Goal: Information Seeking & Learning: Learn about a topic

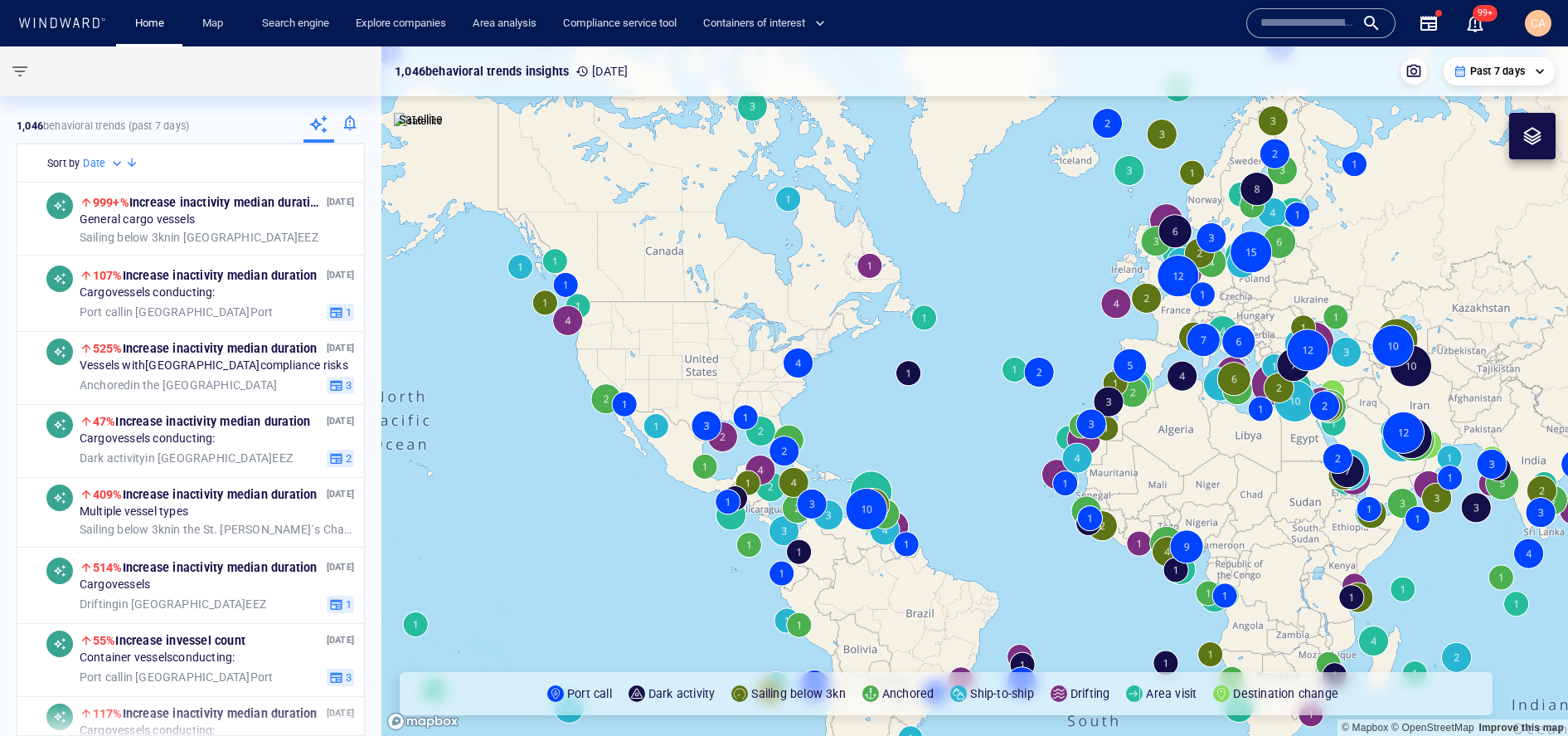
click at [1274, 31] on input "text" at bounding box center [1307, 23] width 94 height 25
paste input "*******"
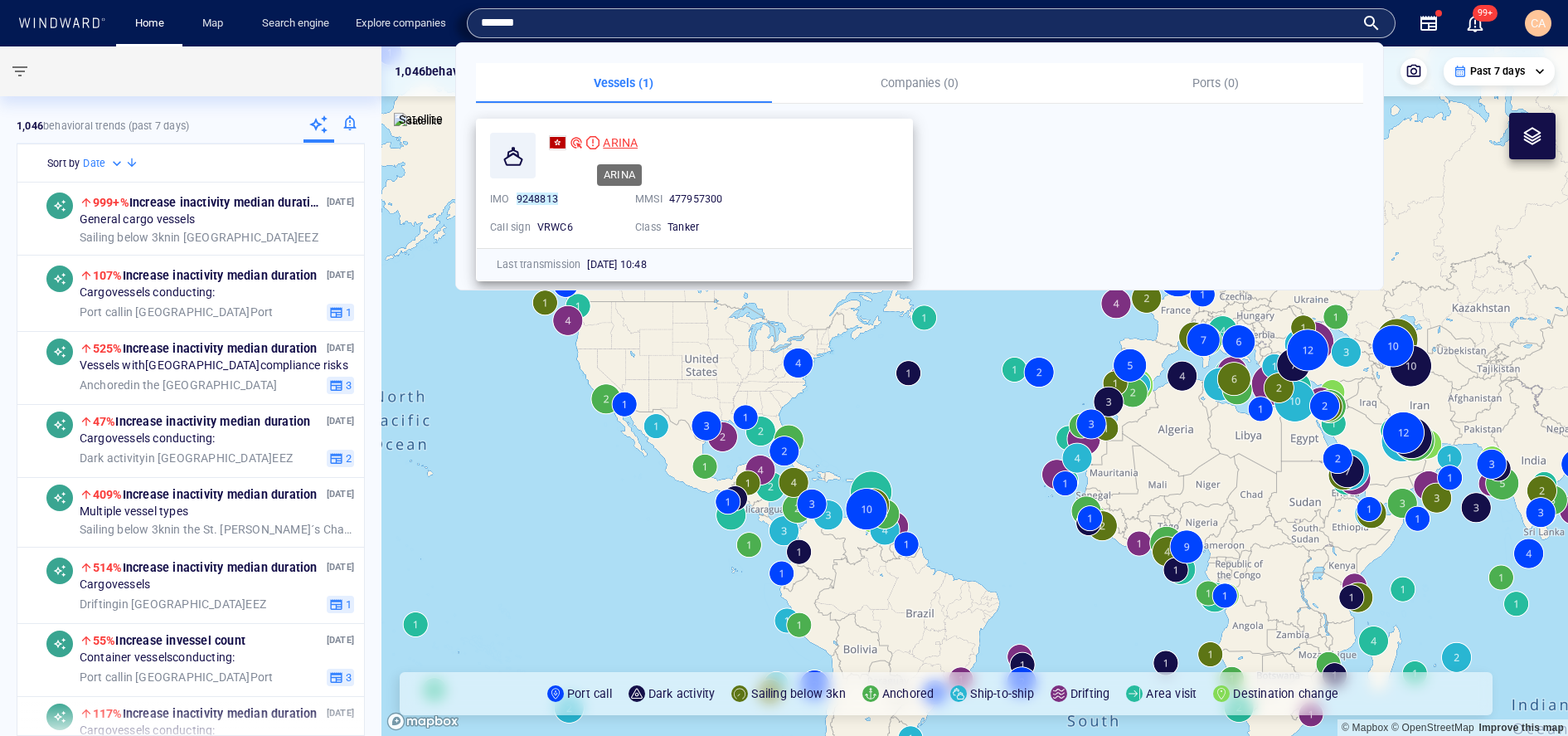
type input "*******"
click at [628, 137] on span "ARINA" at bounding box center [620, 143] width 35 height 14
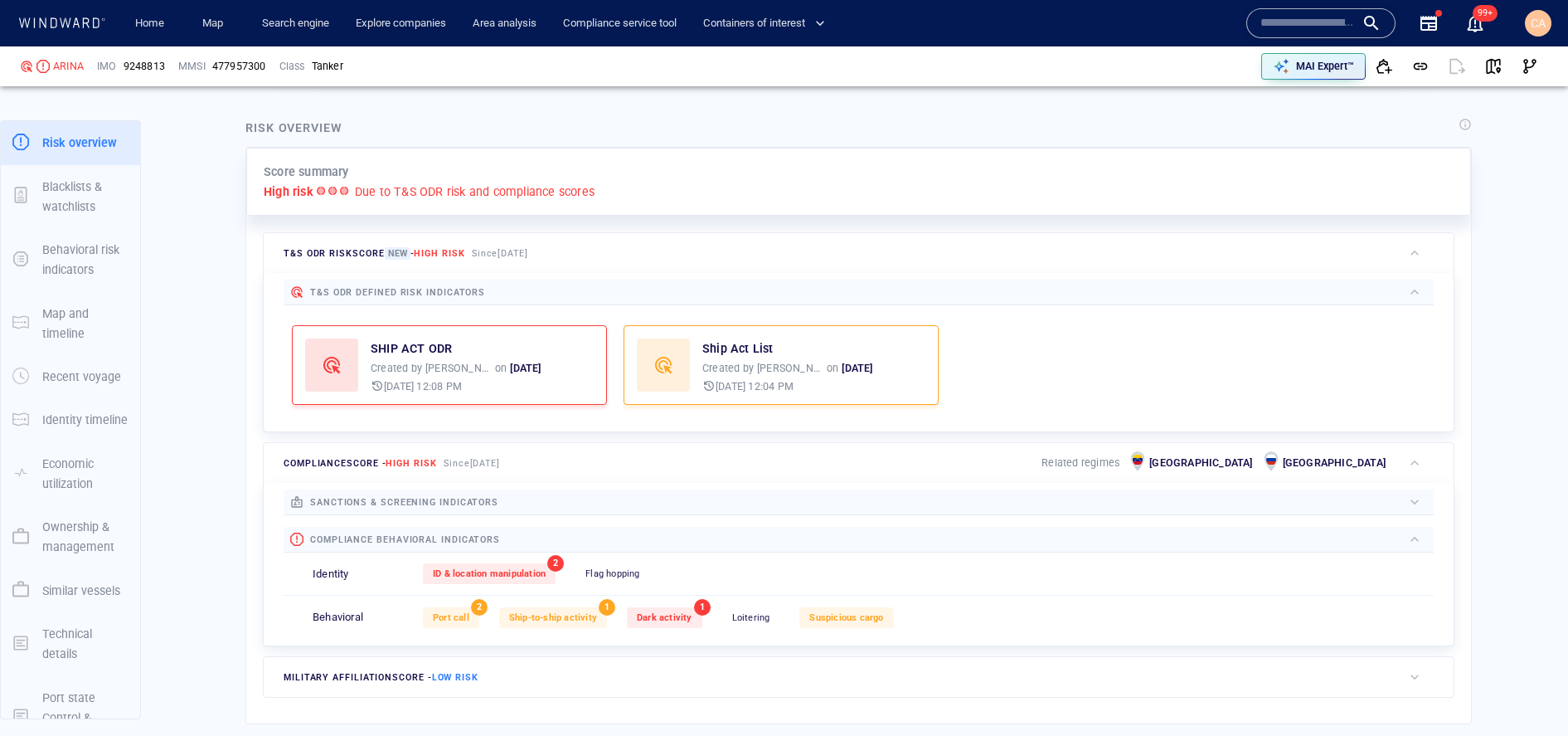
scroll to position [367, 0]
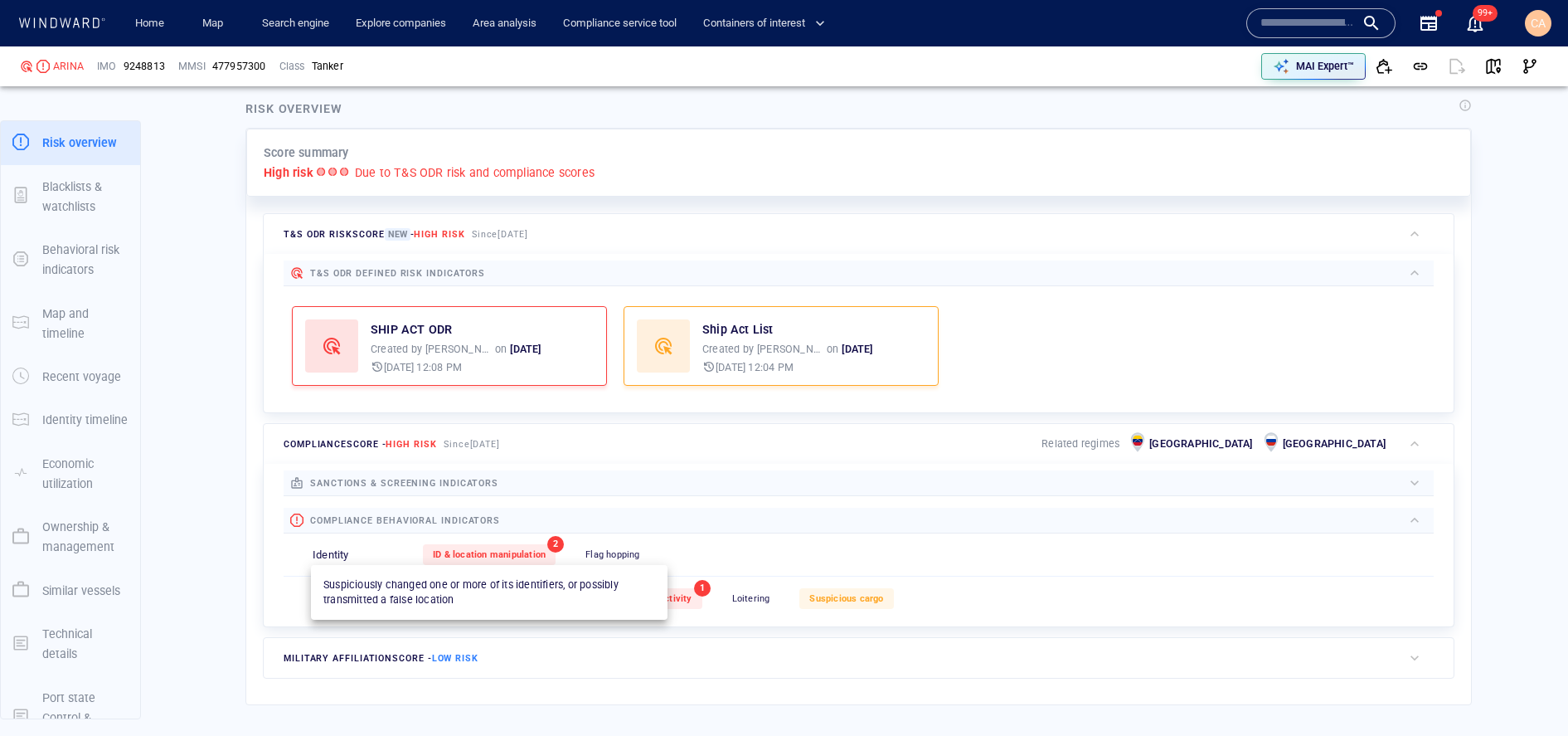
click at [539, 547] on div "ID & location manipulation" at bounding box center [489, 554] width 132 height 21
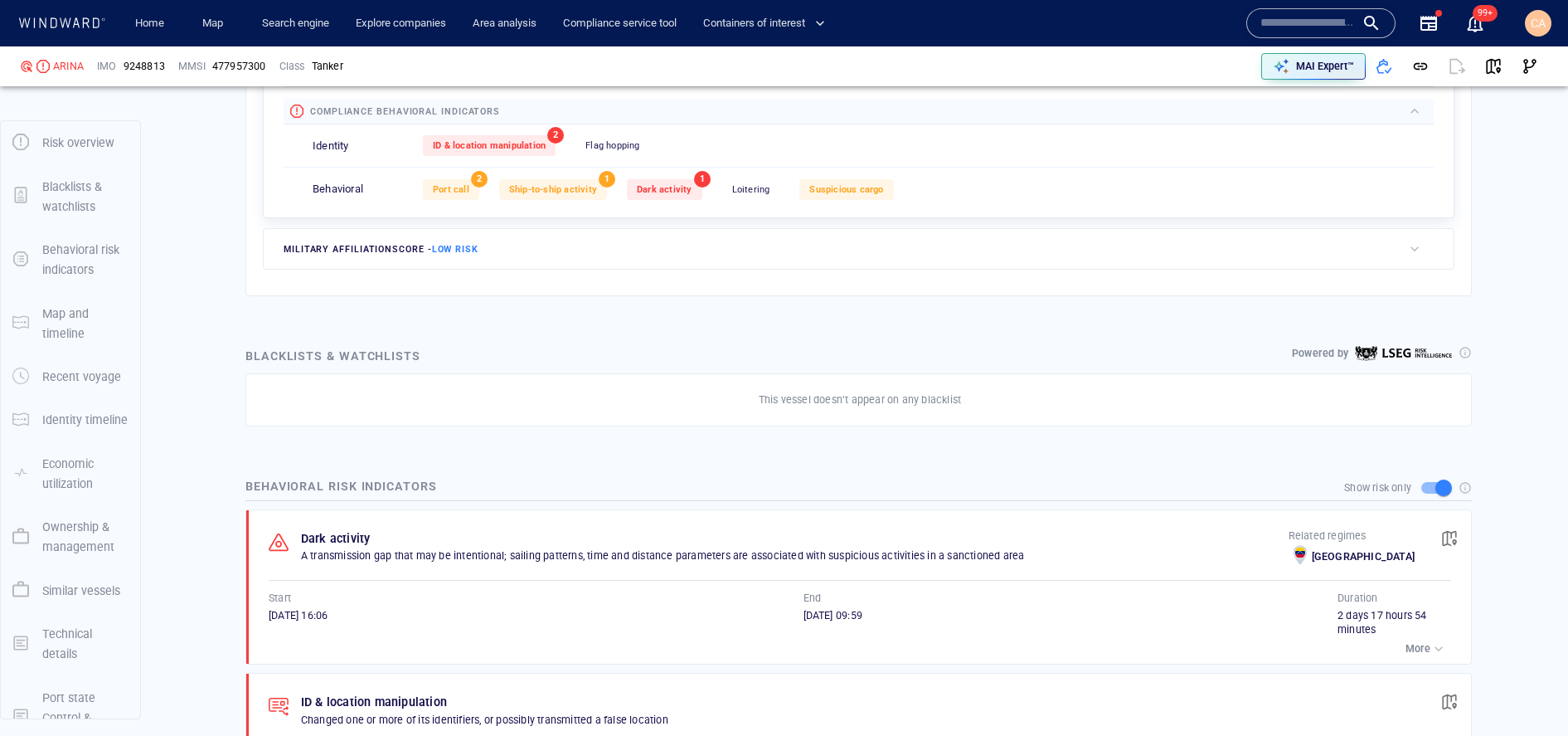
scroll to position [83, 0]
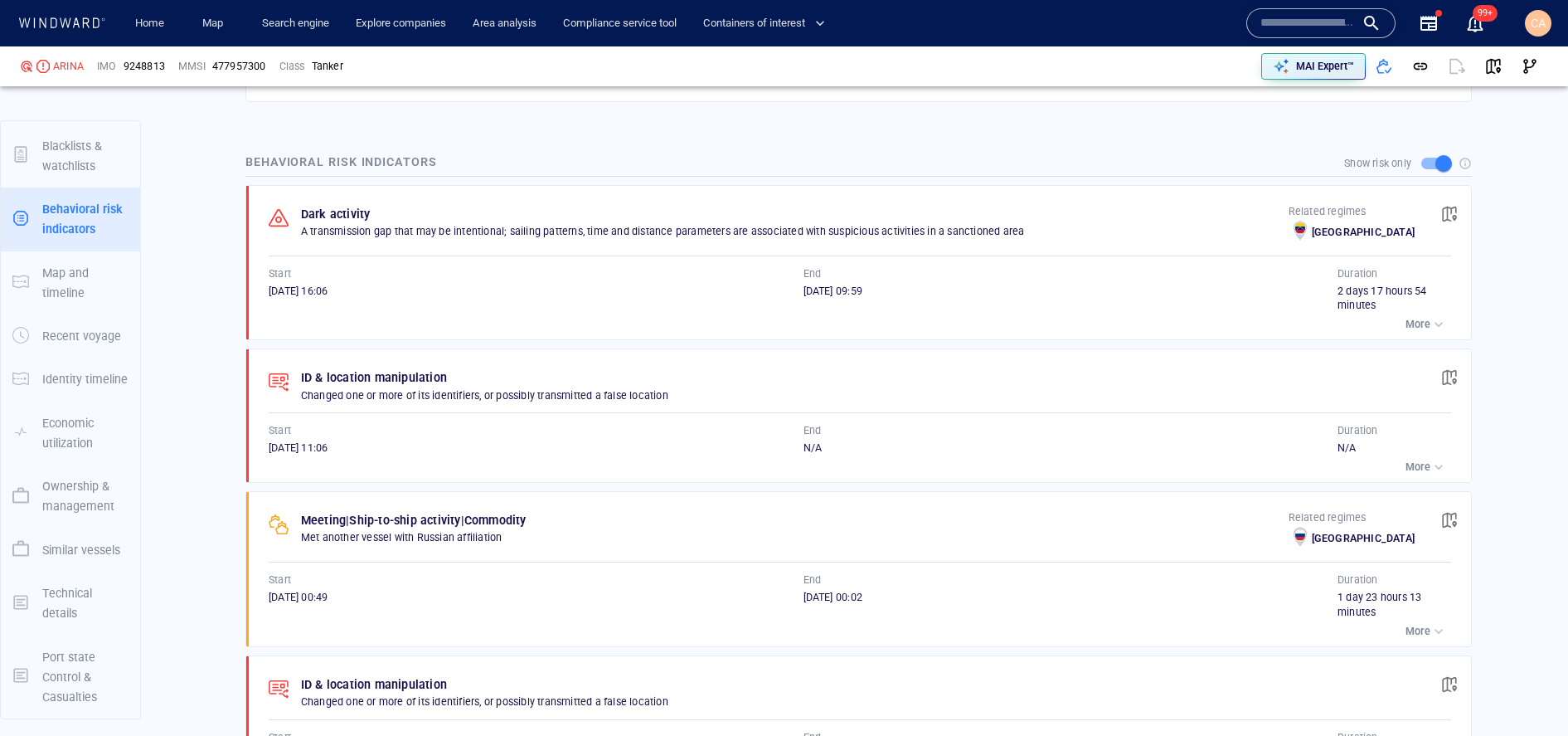
scroll to position [1102, 0]
click at [1416, 461] on p "More" at bounding box center [1417, 465] width 24 height 15
click at [1411, 461] on p "More" at bounding box center [1417, 465] width 24 height 15
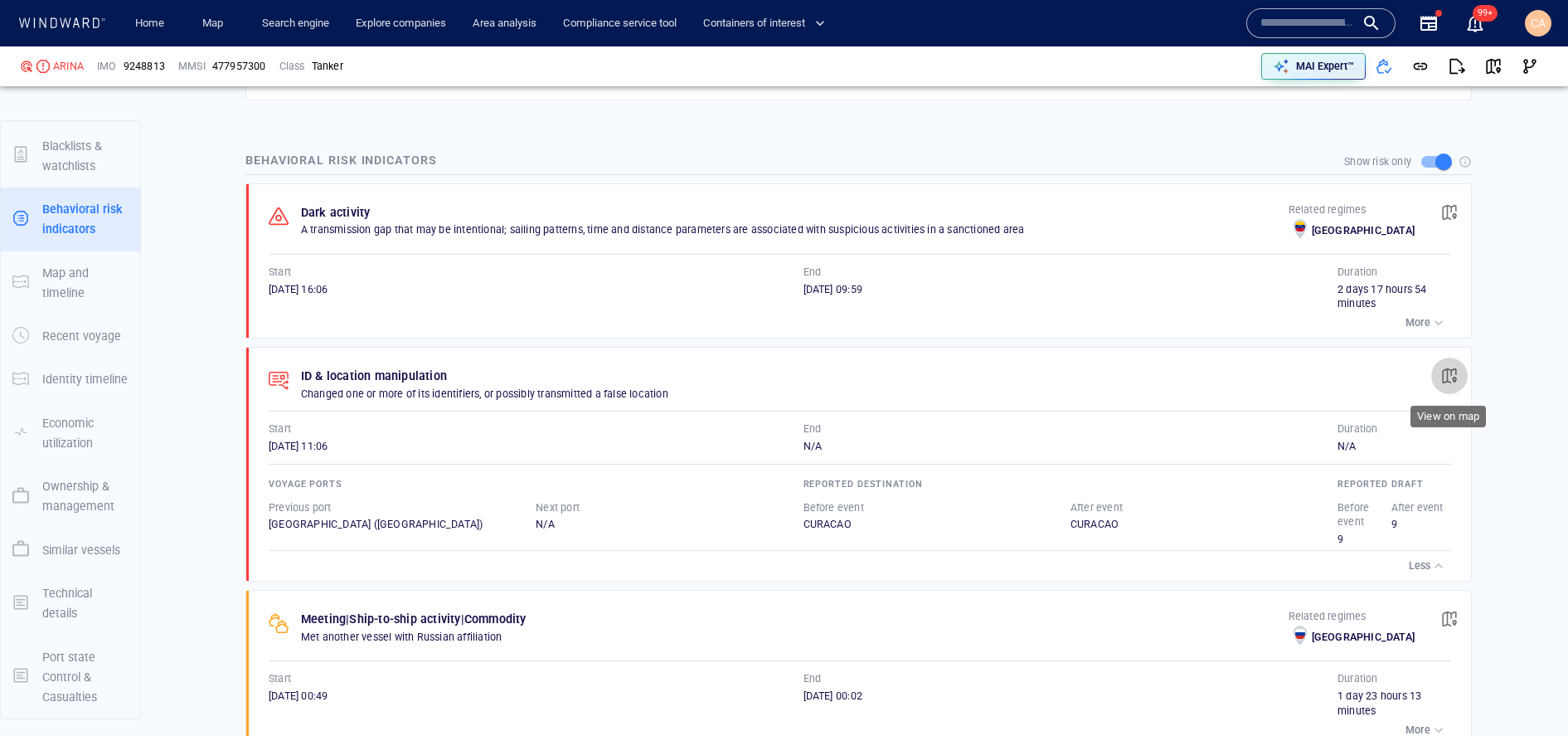
click at [1450, 374] on span "button" at bounding box center [1449, 375] width 17 height 17
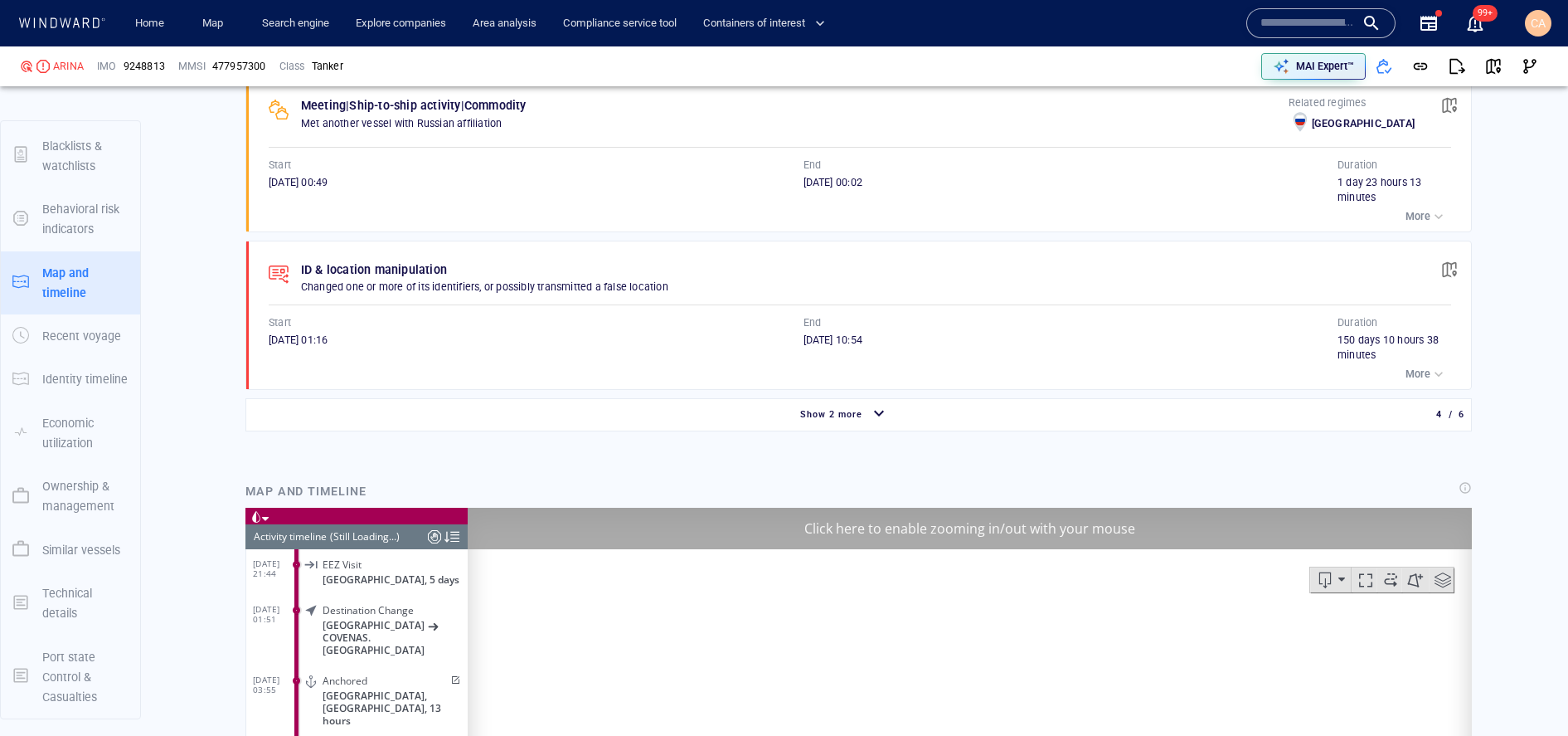
scroll to position [1834, 0]
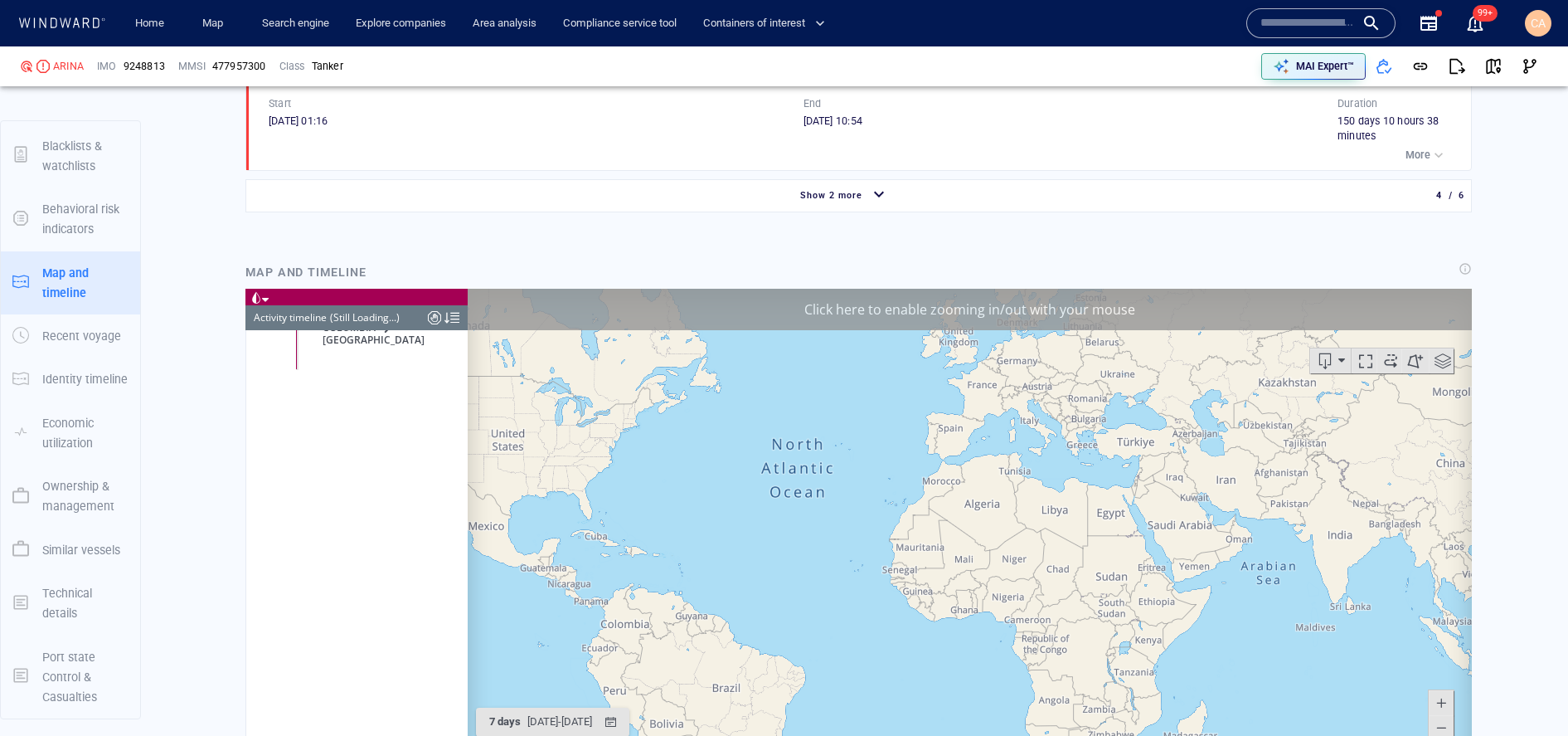
scroll to position [3740, 0]
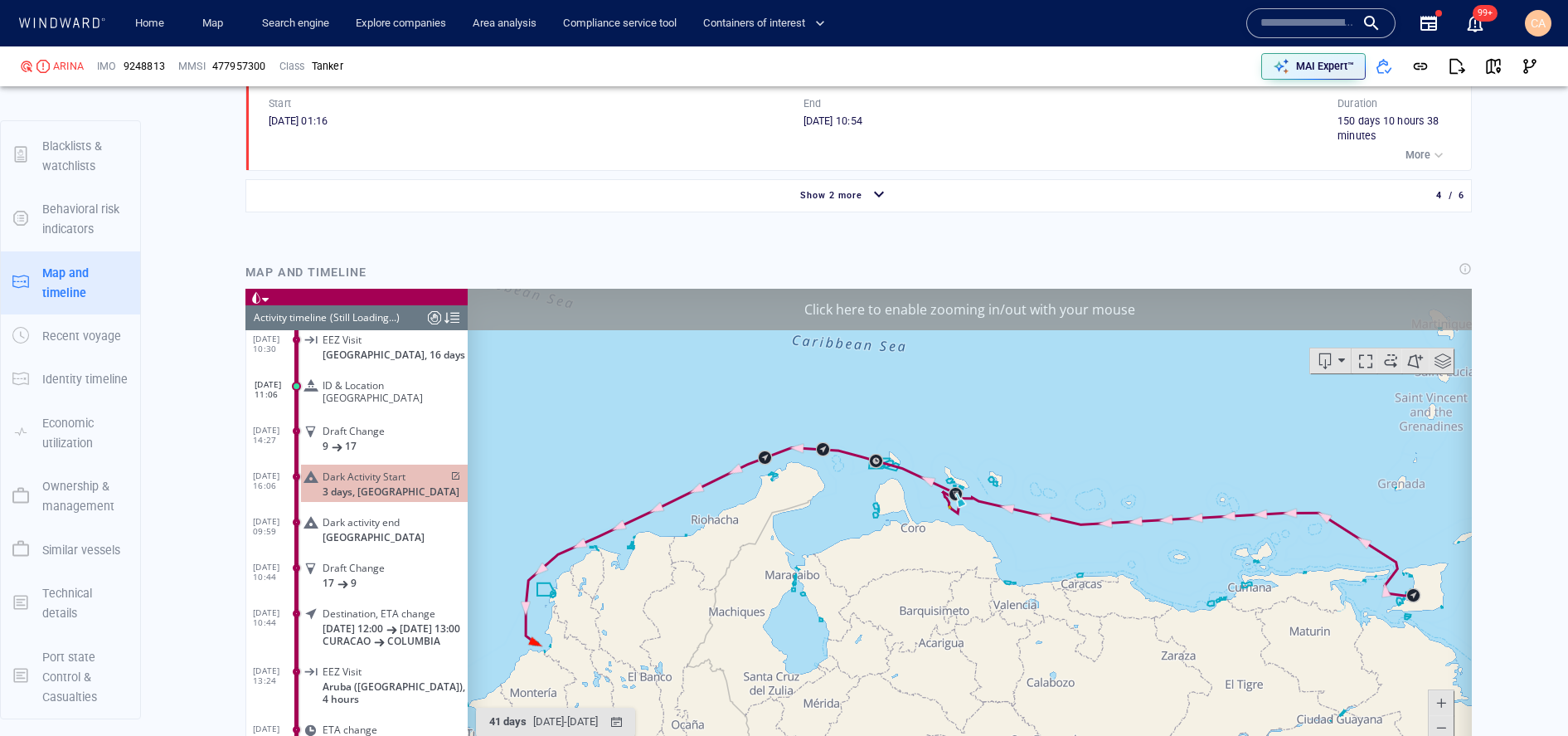
scroll to position [3696, 0]
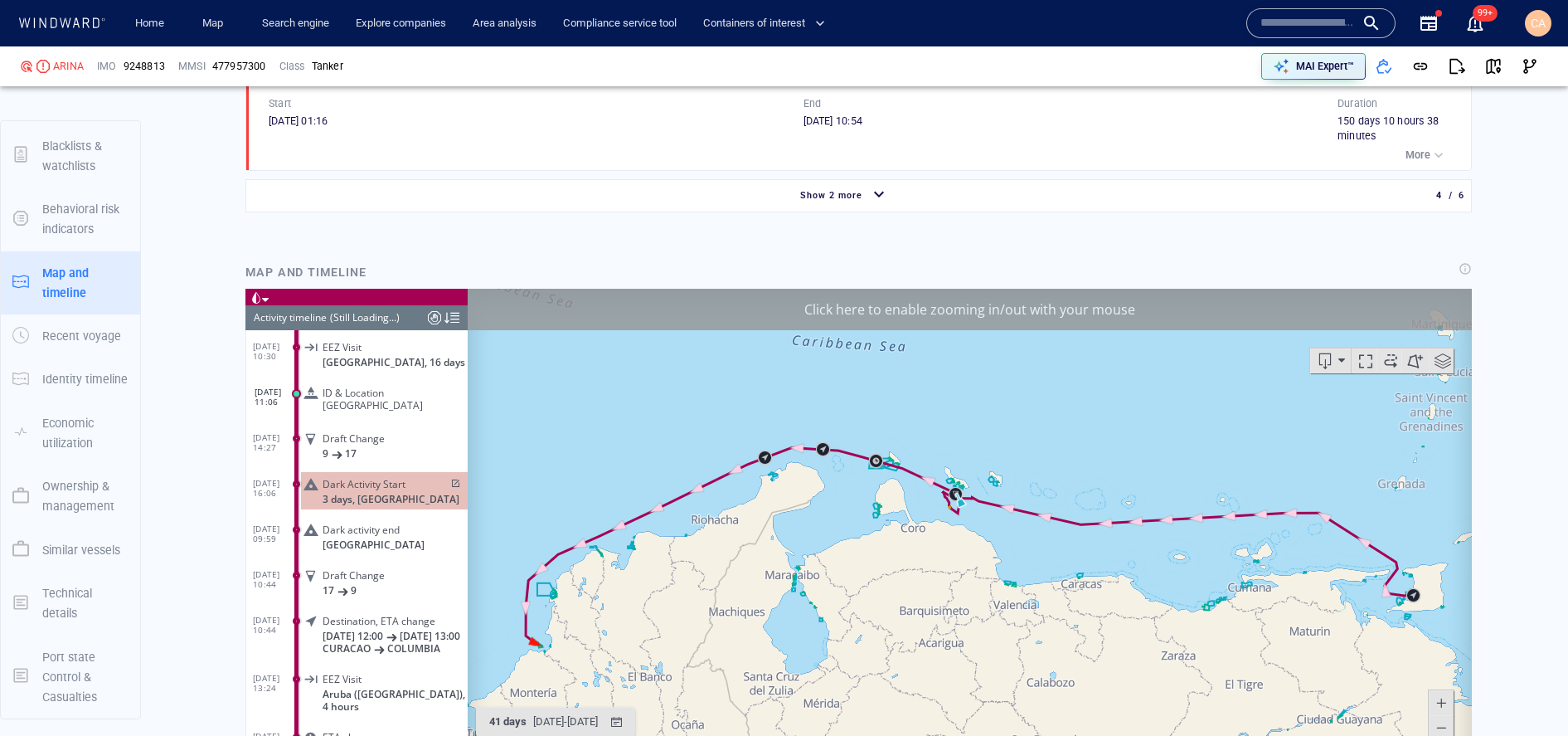
click at [390, 408] on span "ID & Location [GEOGRAPHIC_DATA]" at bounding box center [391, 397] width 138 height 25
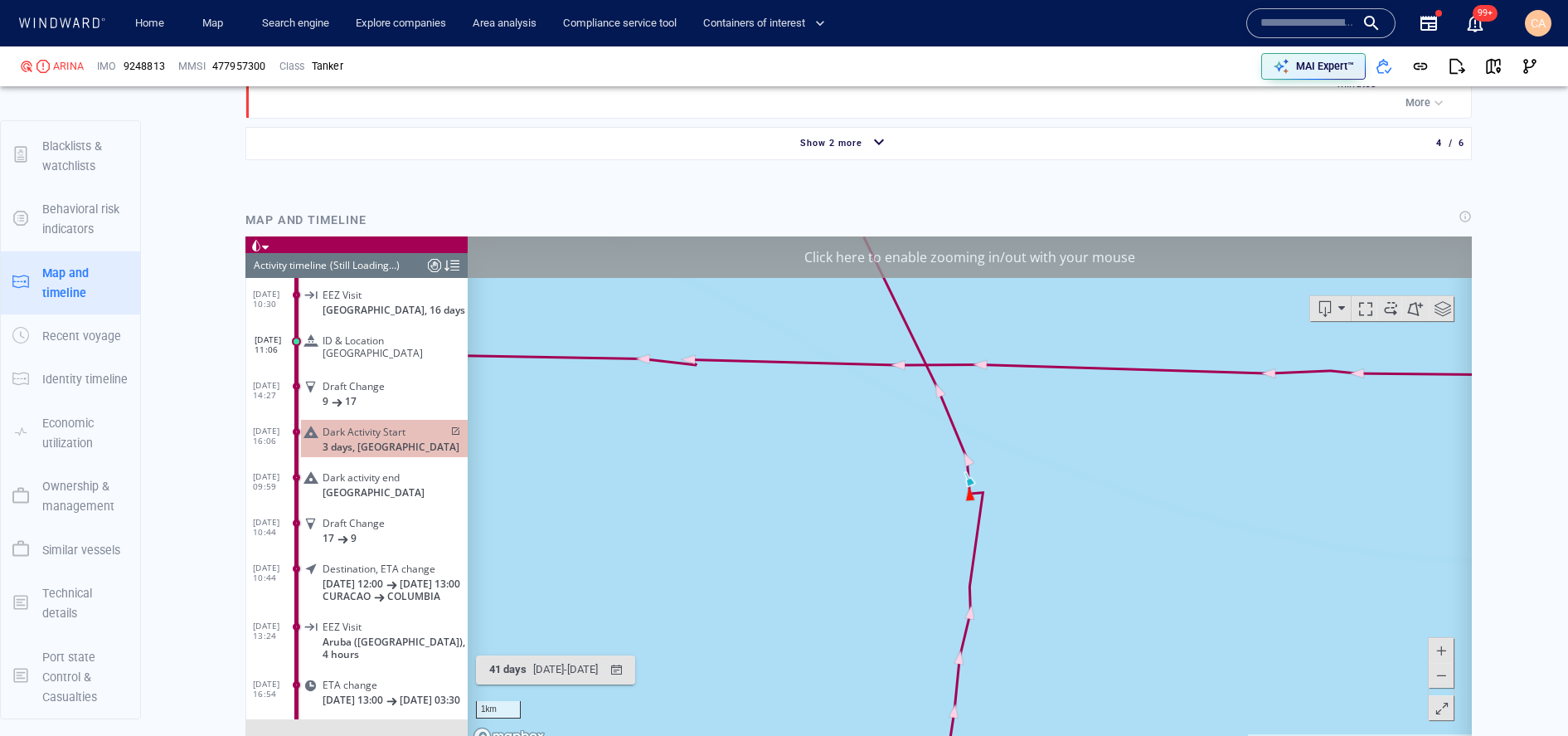
scroll to position [1900, 0]
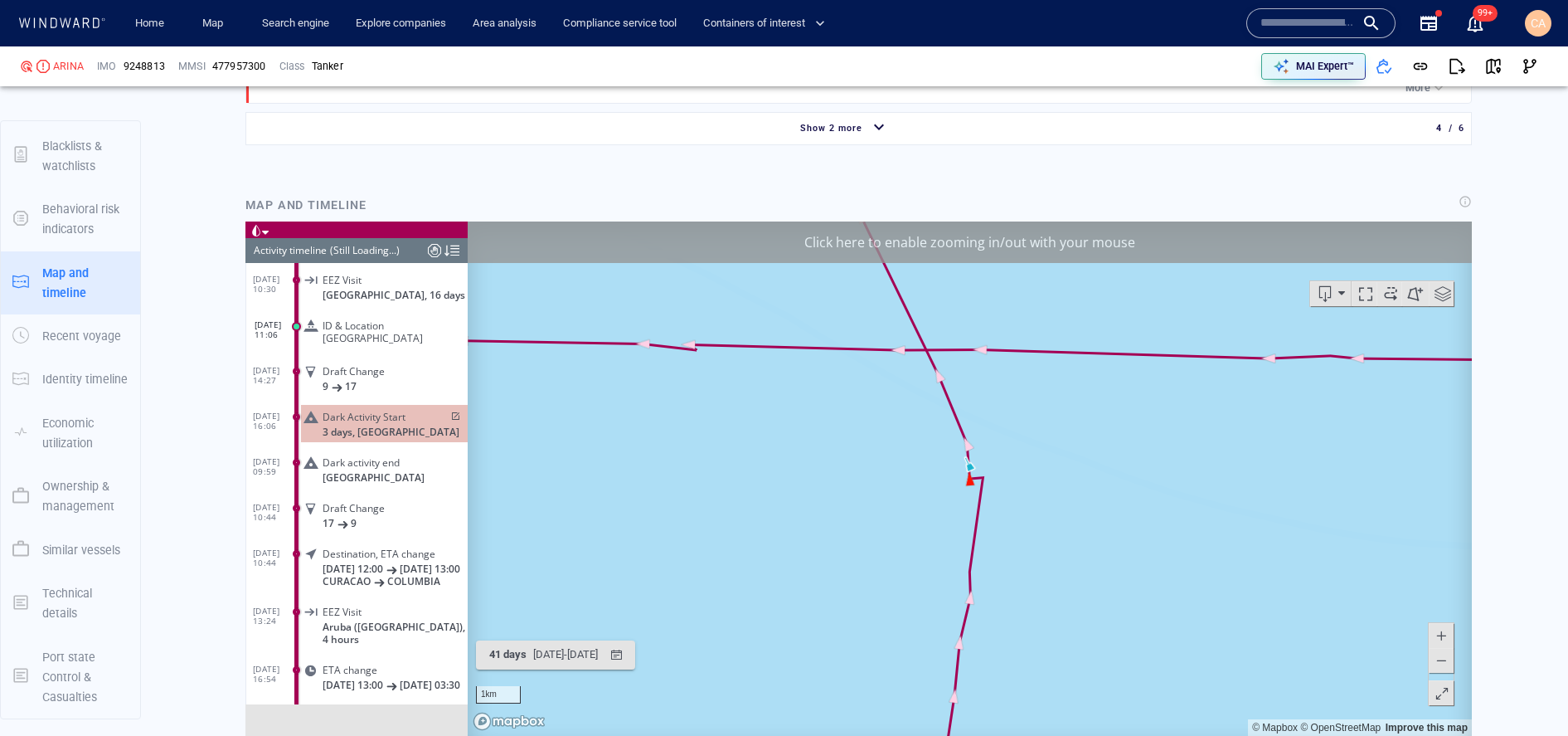
click at [1438, 661] on span at bounding box center [1441, 659] width 17 height 25
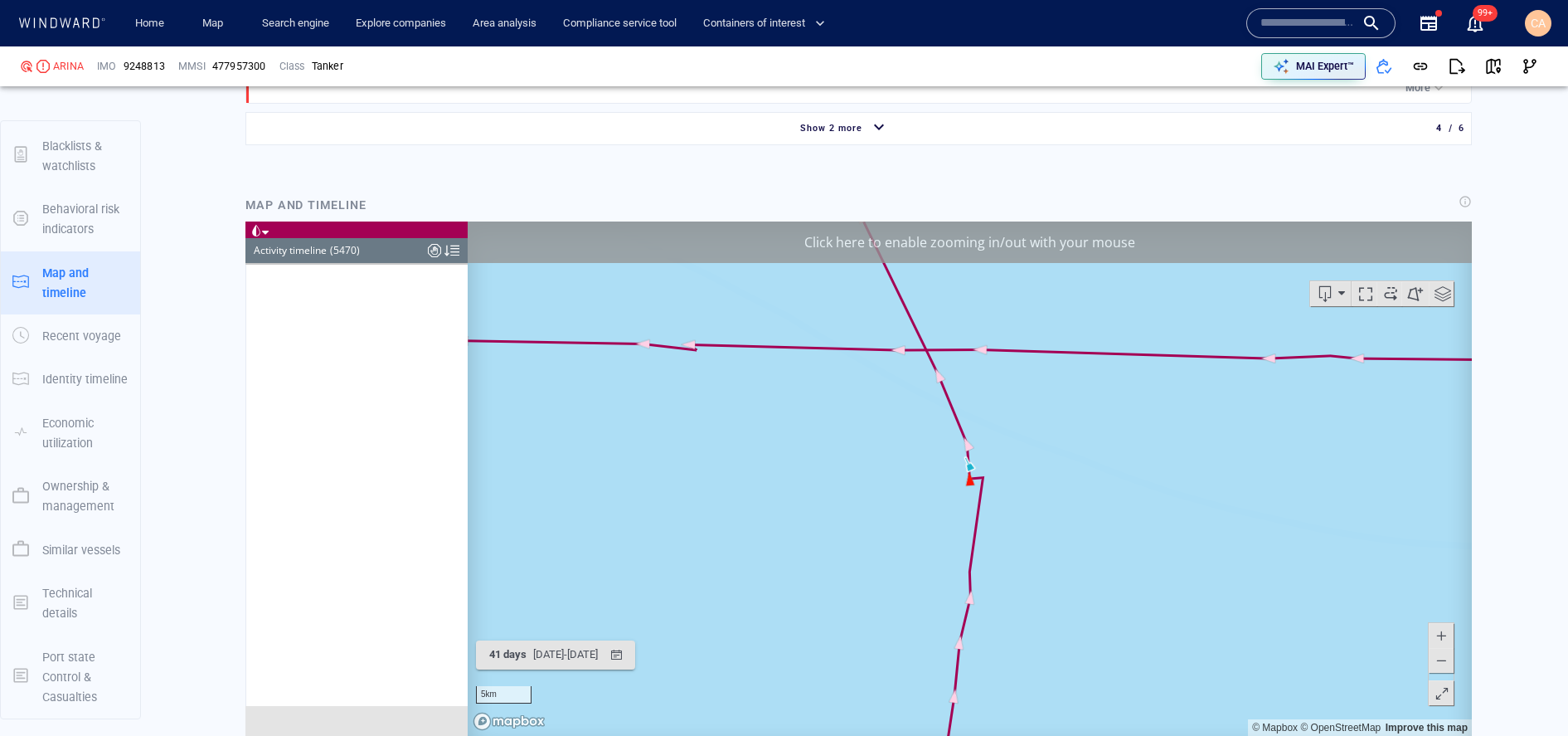
scroll to position [249044, 0]
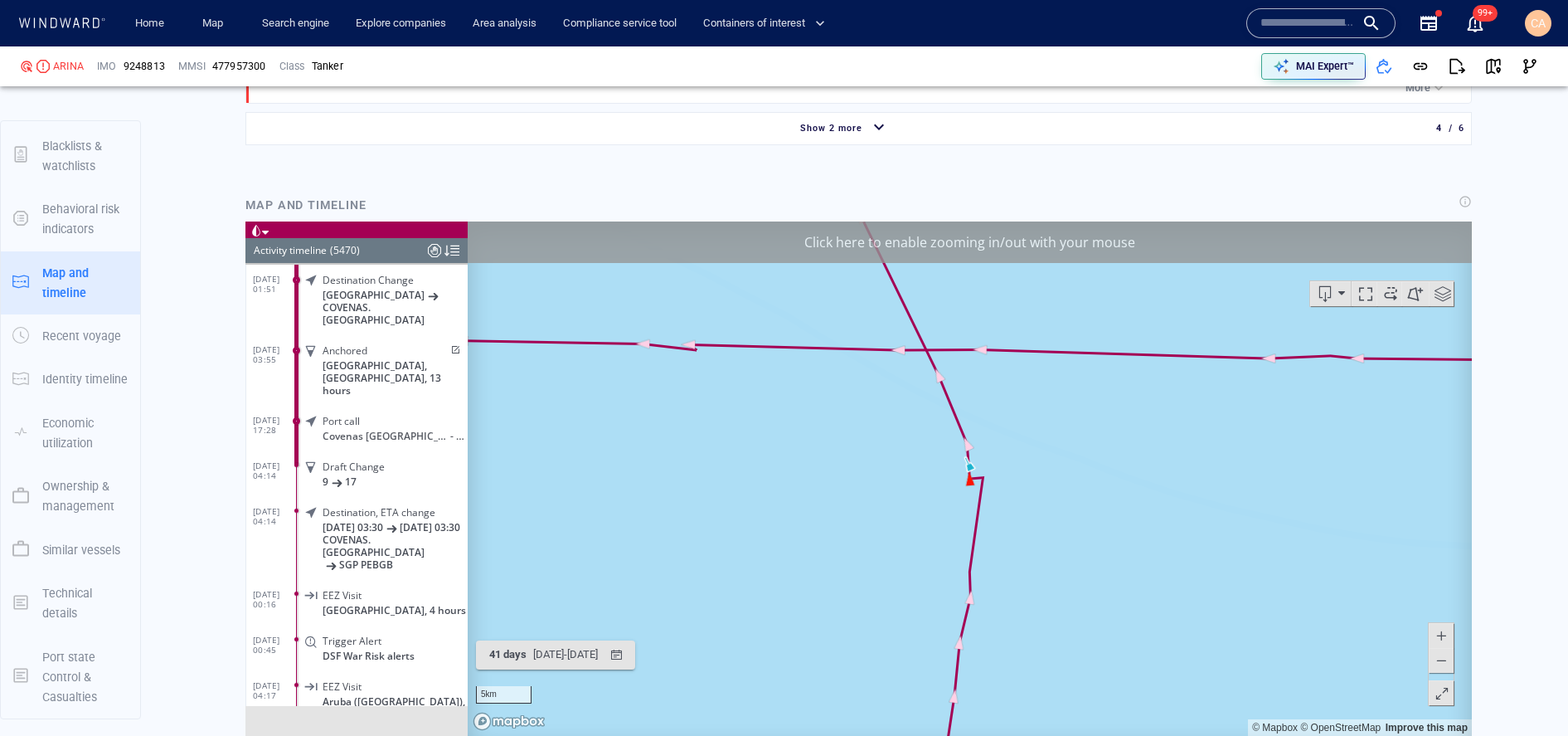
click at [1438, 661] on span at bounding box center [1441, 659] width 17 height 25
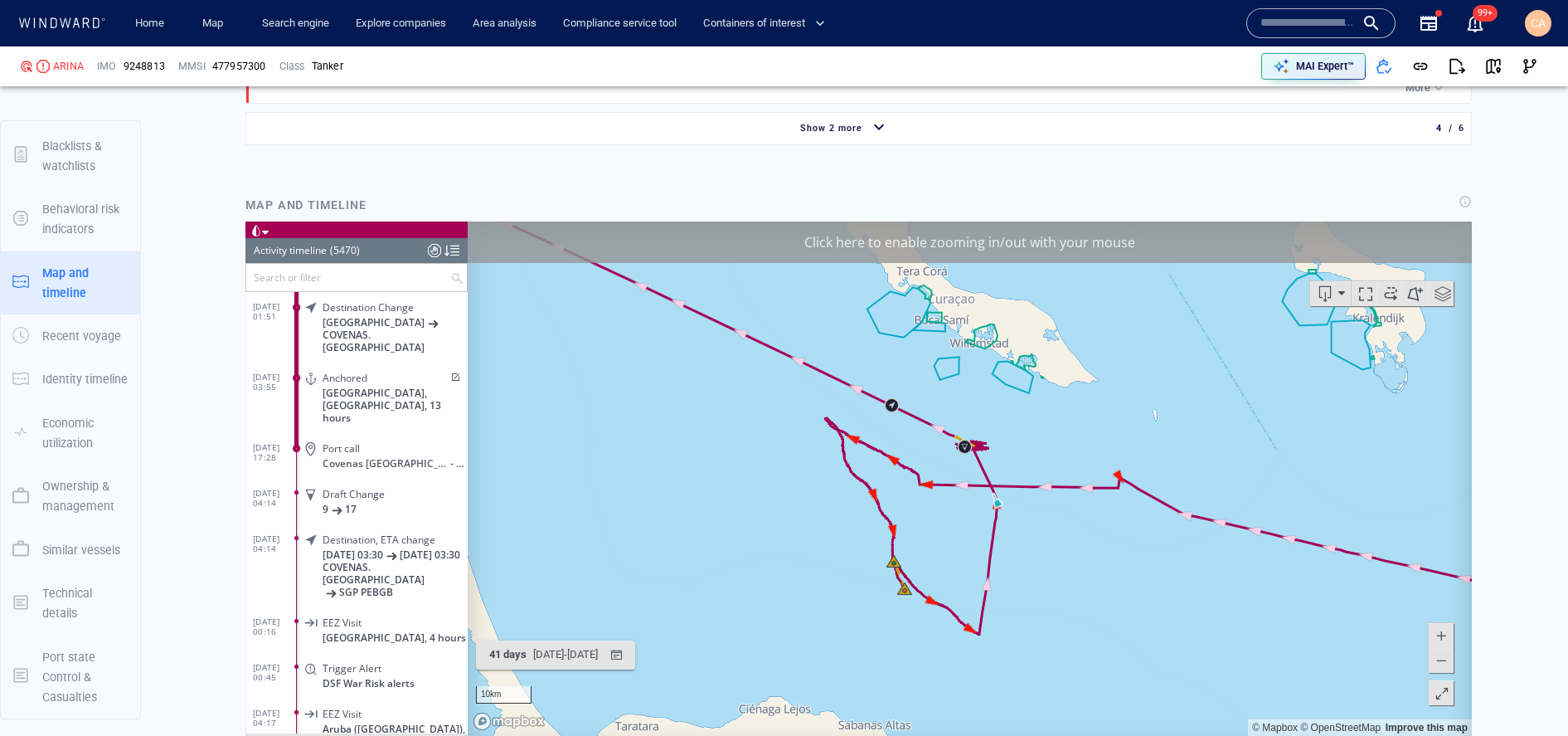
drag, startPoint x: 978, startPoint y: 439, endPoint x: 1004, endPoint y: 463, distance: 35.4
click at [1004, 463] on canvas "Map" at bounding box center [969, 477] width 1004 height 515
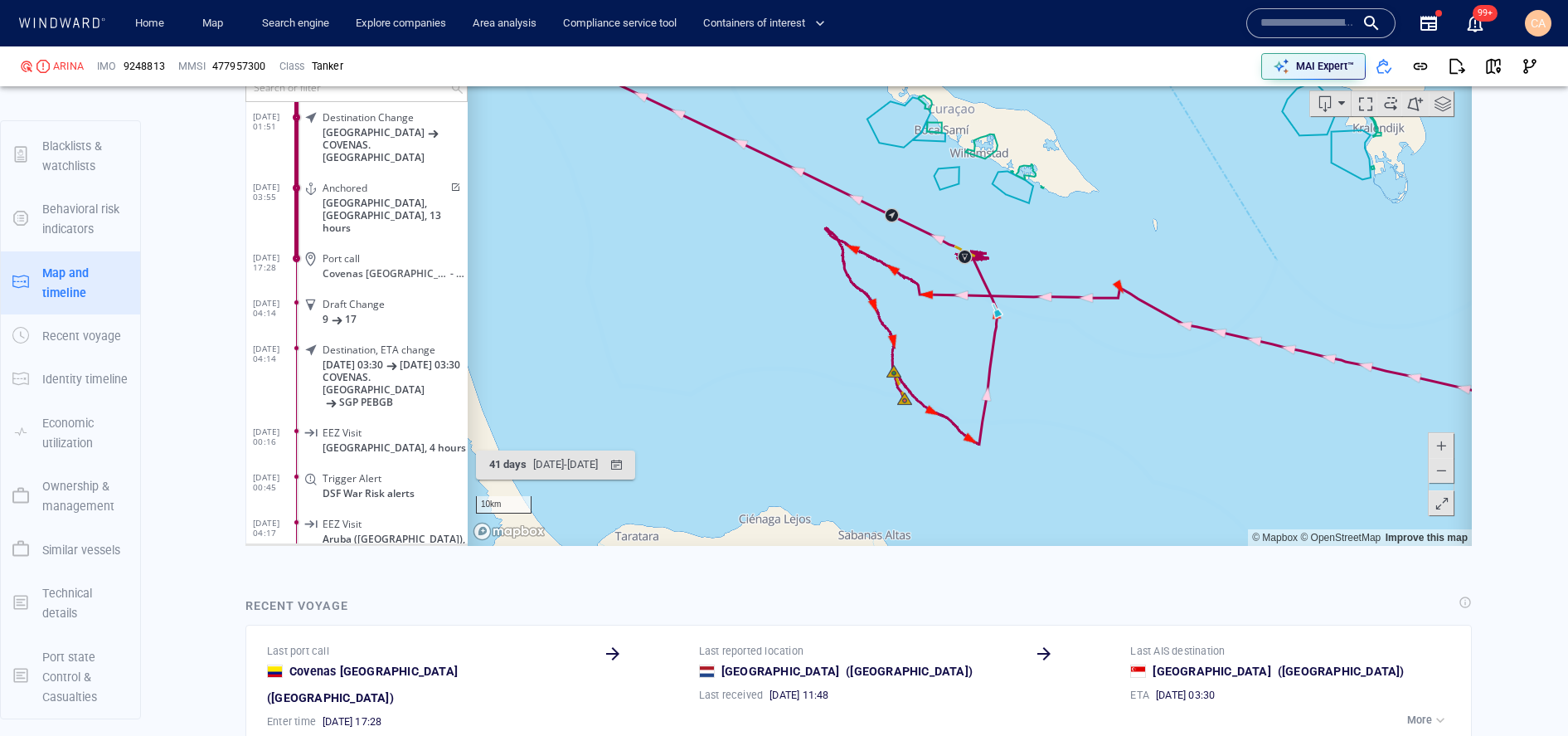
scroll to position [2080, 0]
